Goal: Information Seeking & Learning: Learn about a topic

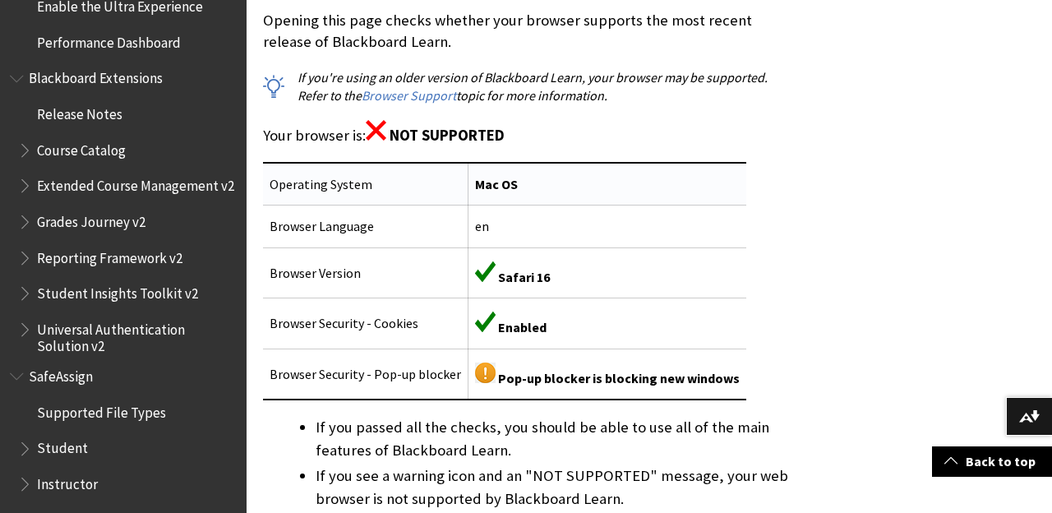
scroll to position [399, 0]
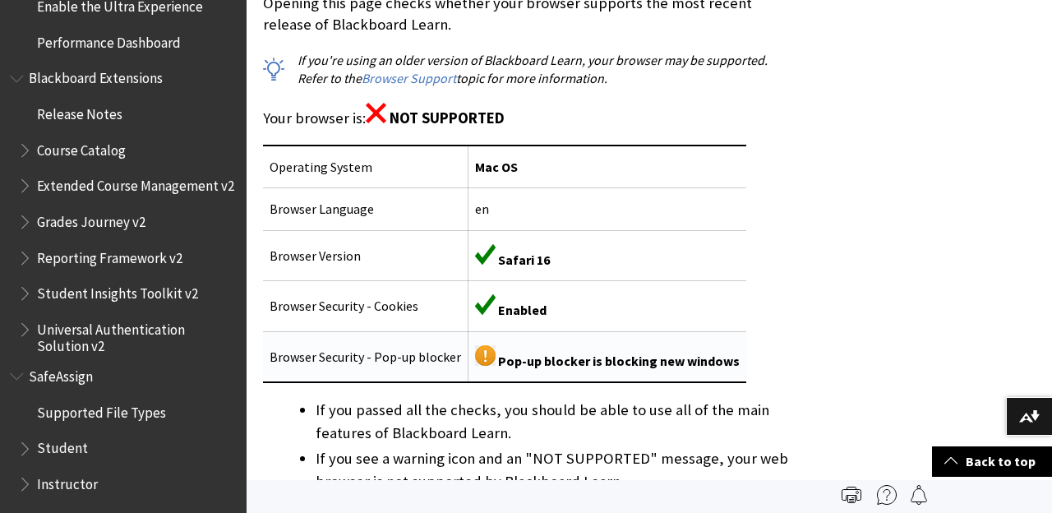
click at [480, 348] on img at bounding box center [485, 355] width 21 height 21
click at [481, 348] on img at bounding box center [485, 355] width 21 height 21
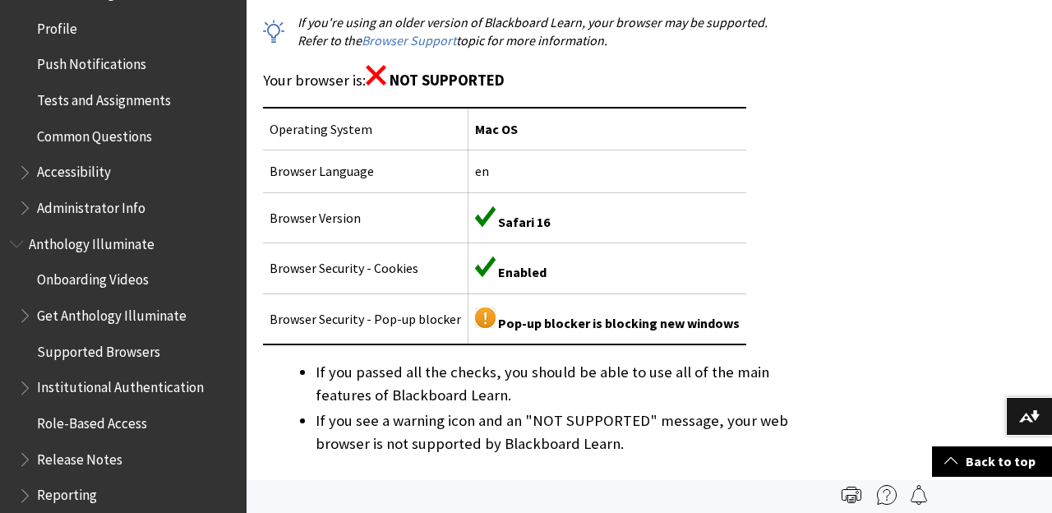
scroll to position [815, 0]
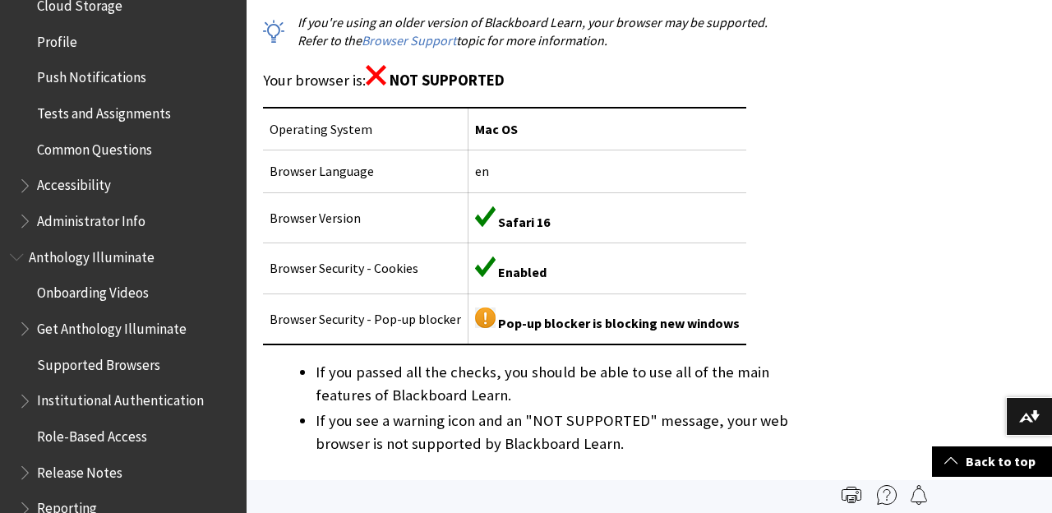
click at [76, 172] on span "Accessibility" at bounding box center [74, 183] width 74 height 22
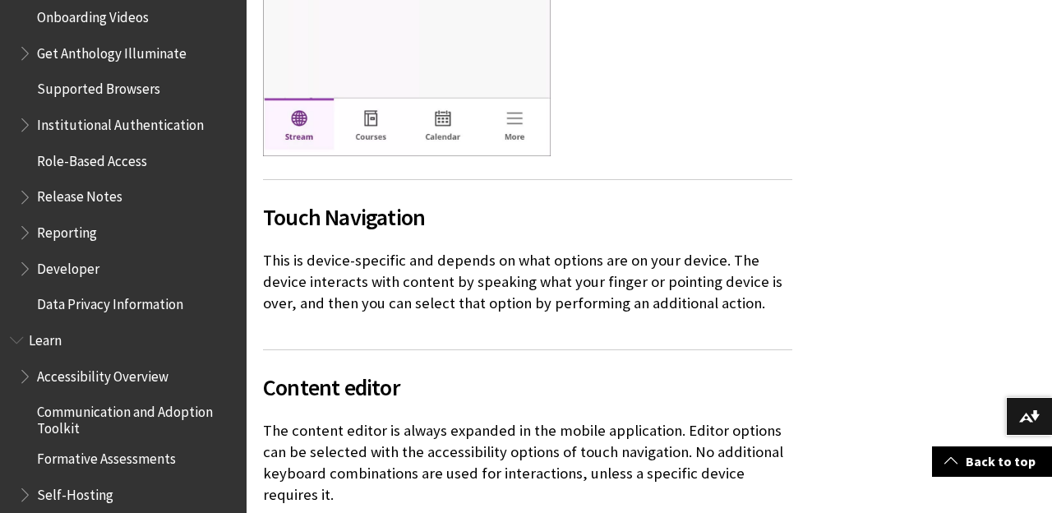
scroll to position [1120, 0]
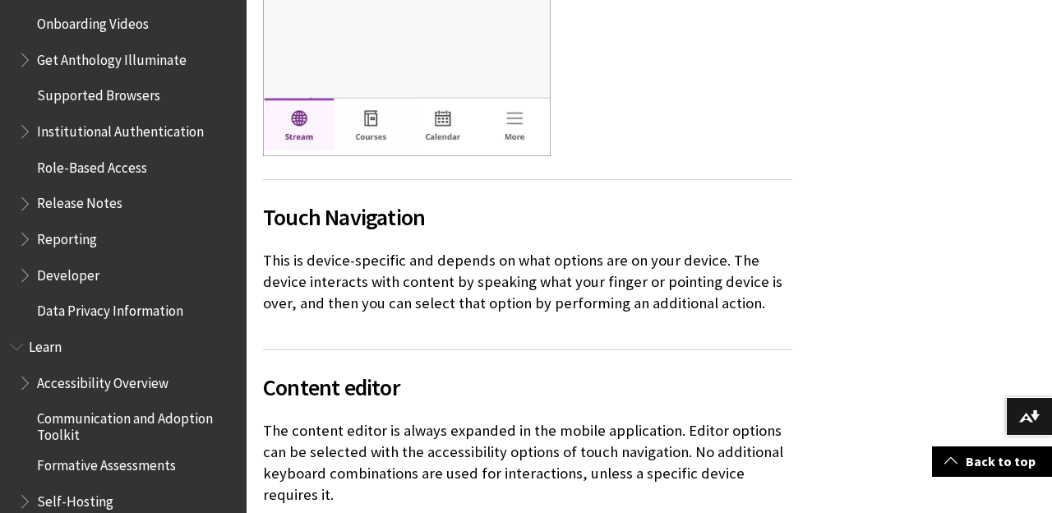
click at [83, 297] on span "Data Privacy Information" at bounding box center [110, 308] width 146 height 22
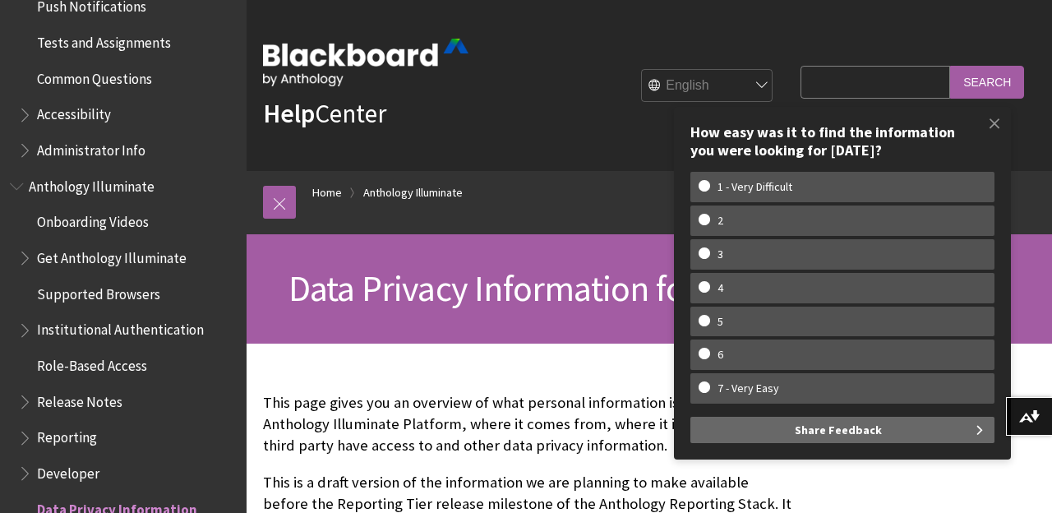
scroll to position [892, 0]
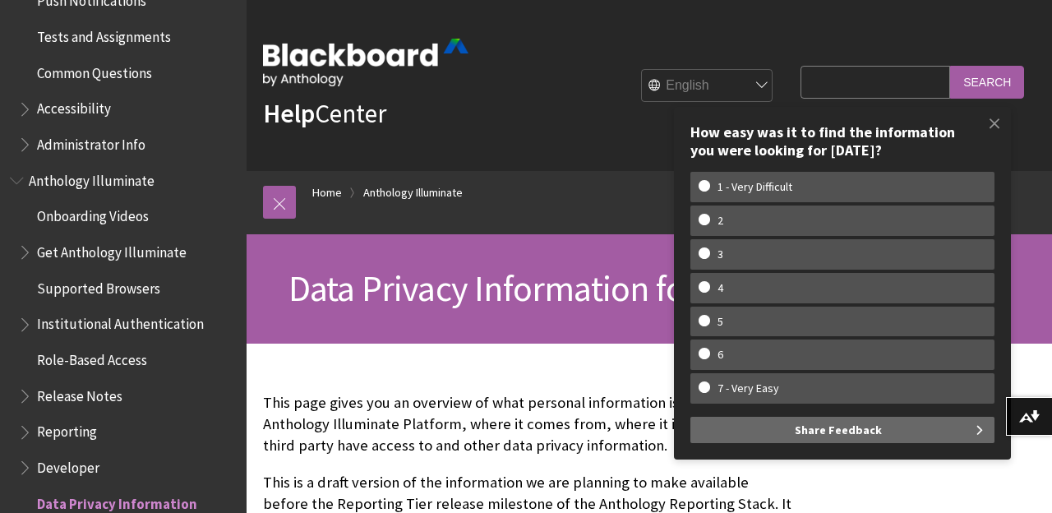
click at [100, 274] on span "Supported Browsers" at bounding box center [98, 285] width 123 height 22
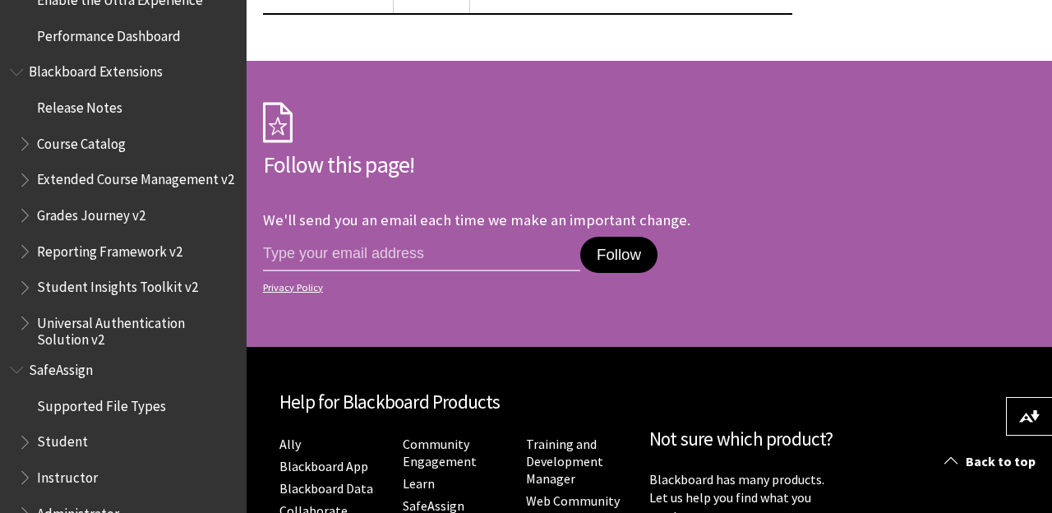
scroll to position [818, 0]
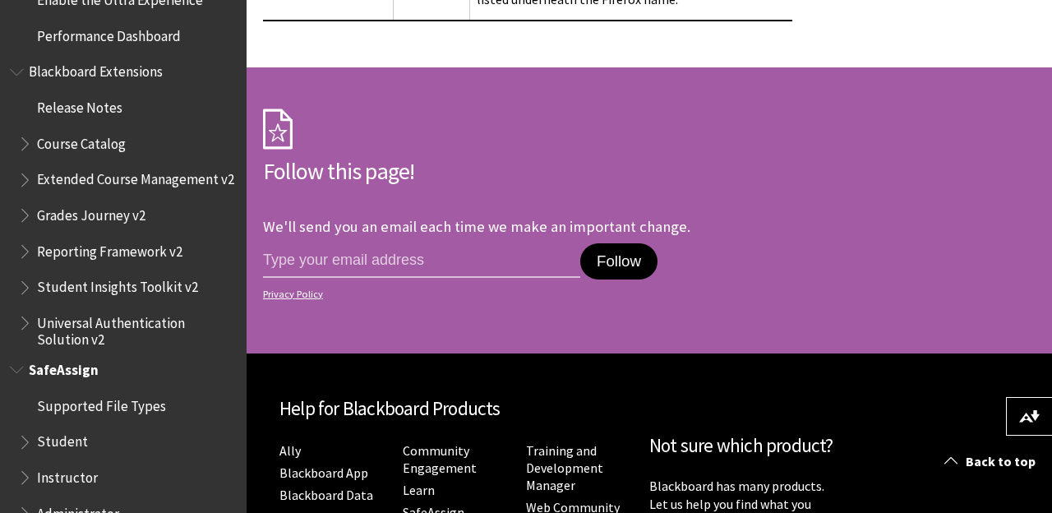
click at [60, 356] on span "SafeAssign" at bounding box center [64, 367] width 70 height 22
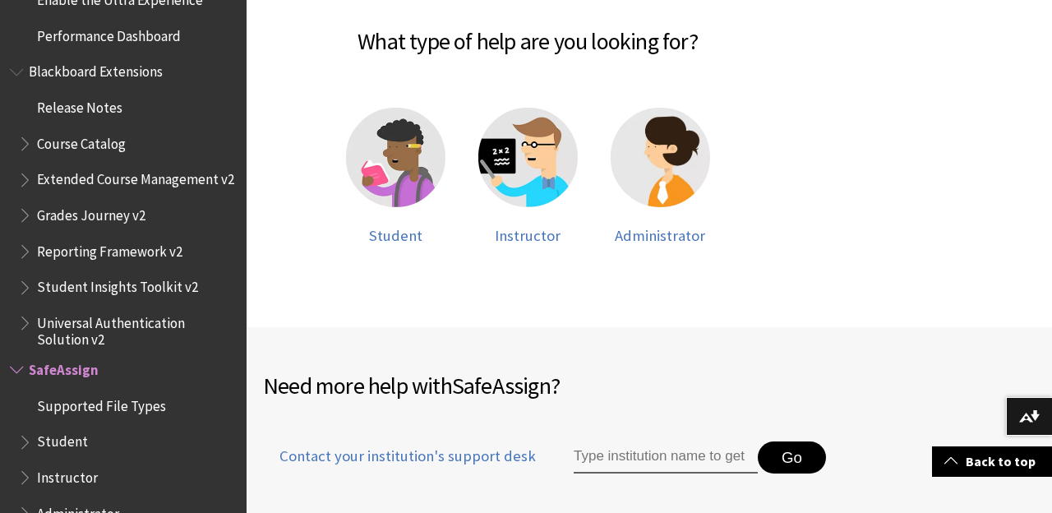
scroll to position [354, 0]
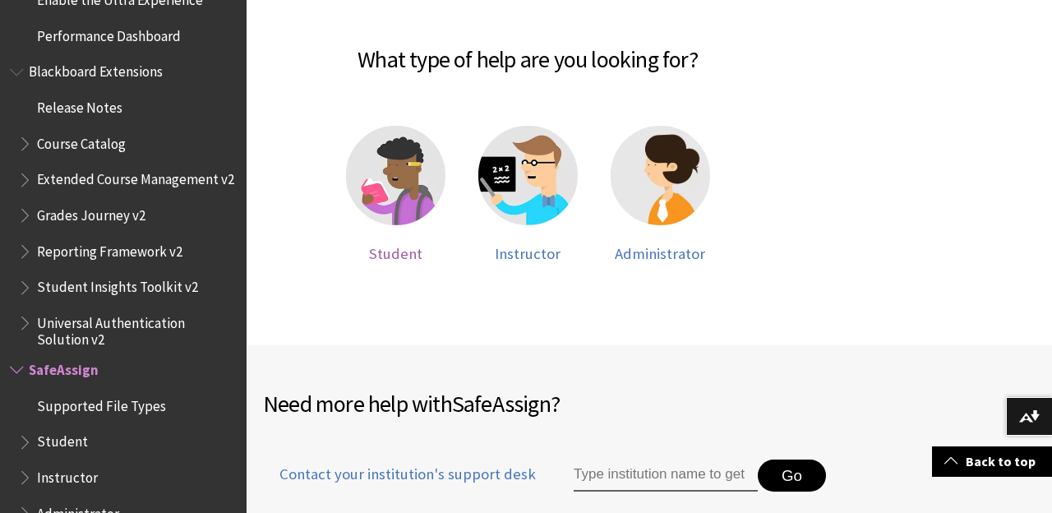
click at [416, 185] on img at bounding box center [395, 175] width 99 height 99
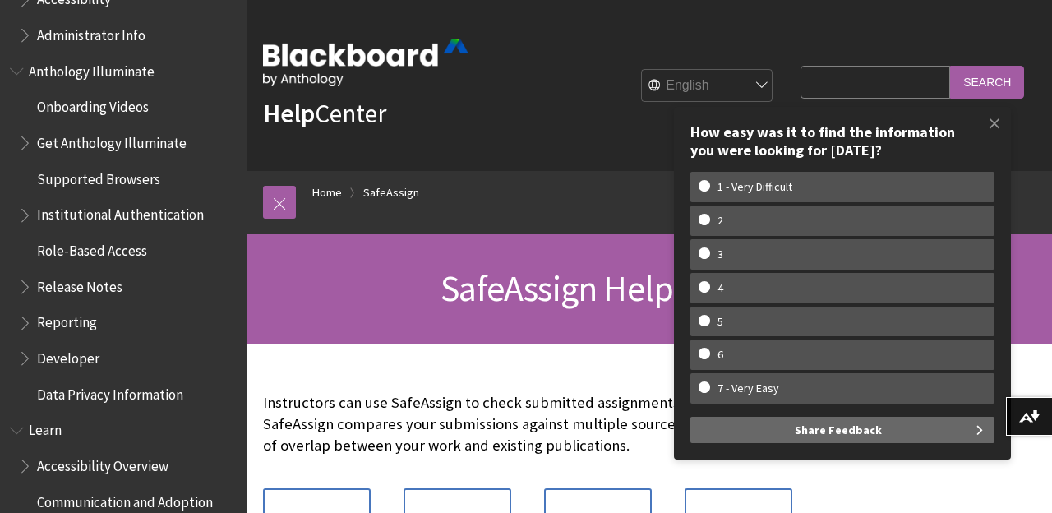
scroll to position [989, 0]
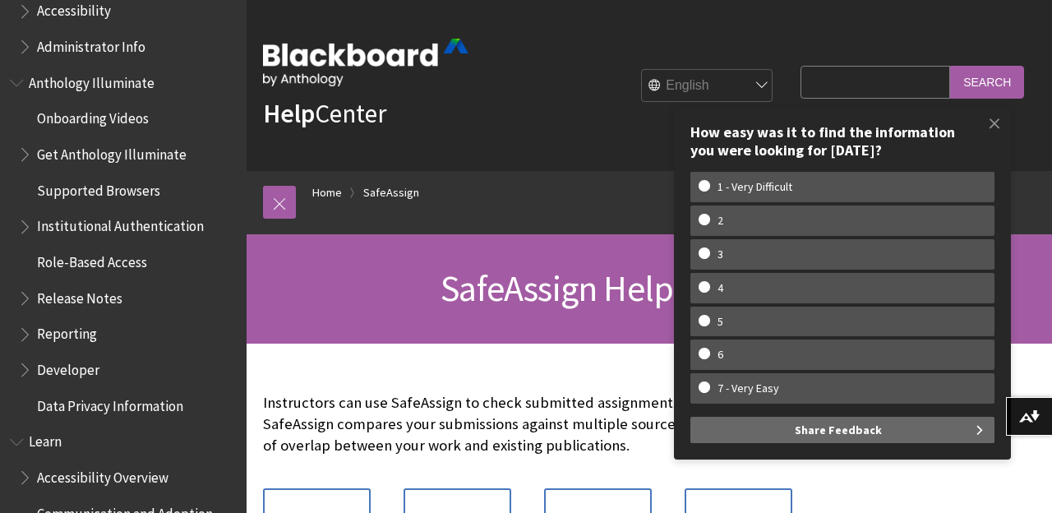
click at [490, 97] on div "English عربية Català Cymraeg Deutsch Español Suomi Français עברית Italiano 日本語 …" at bounding box center [624, 85] width 312 height 44
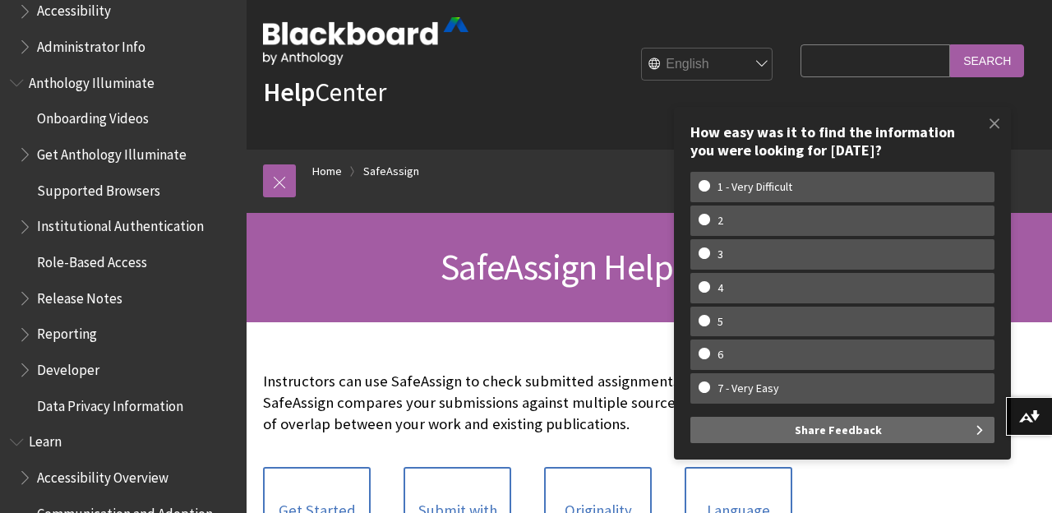
scroll to position [21, 0]
click at [104, 392] on span "Data Privacy Information" at bounding box center [110, 403] width 146 height 22
